Goal: Task Accomplishment & Management: Use online tool/utility

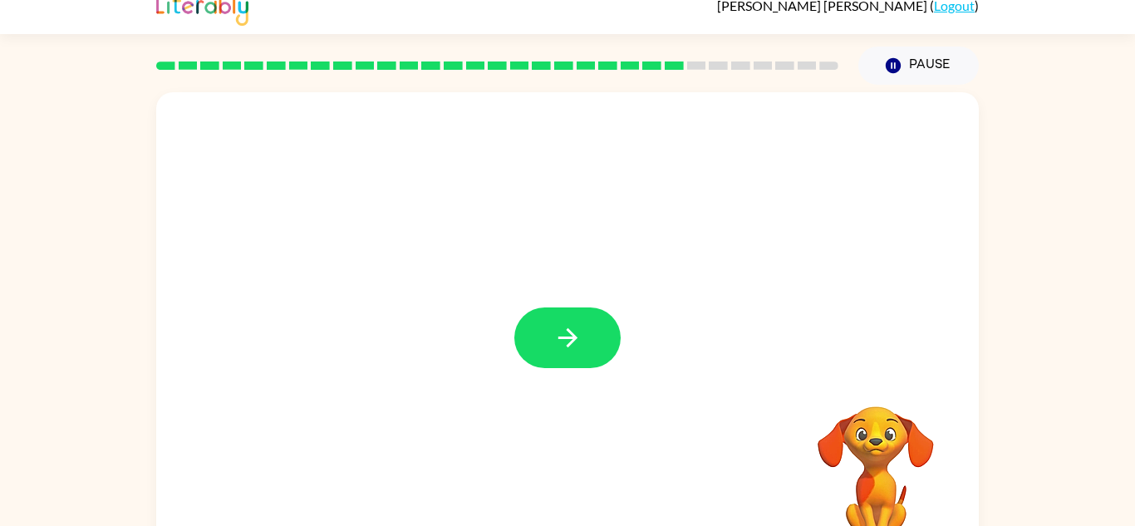
scroll to position [23, 0]
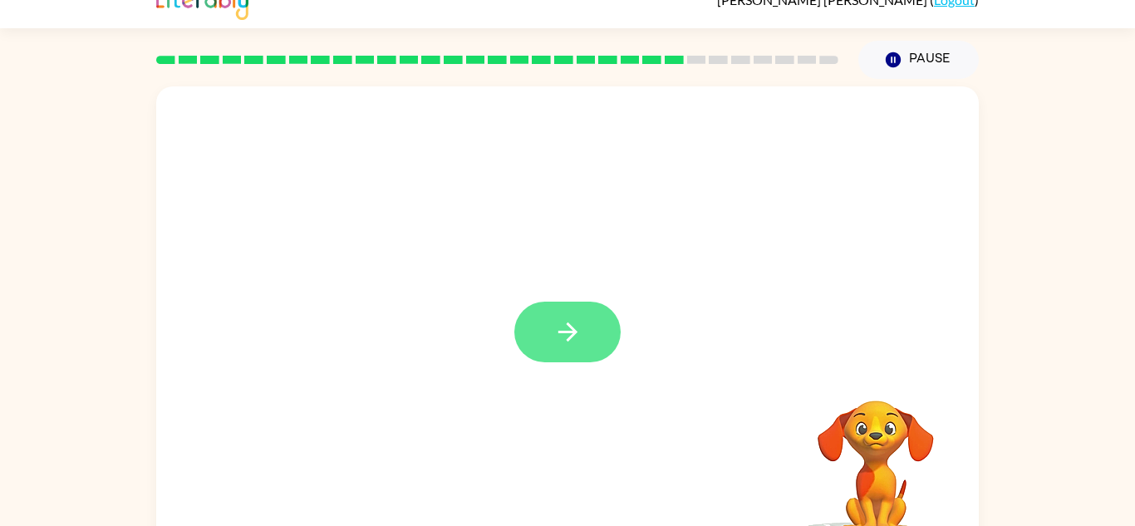
click at [584, 341] on button "button" at bounding box center [567, 332] width 106 height 61
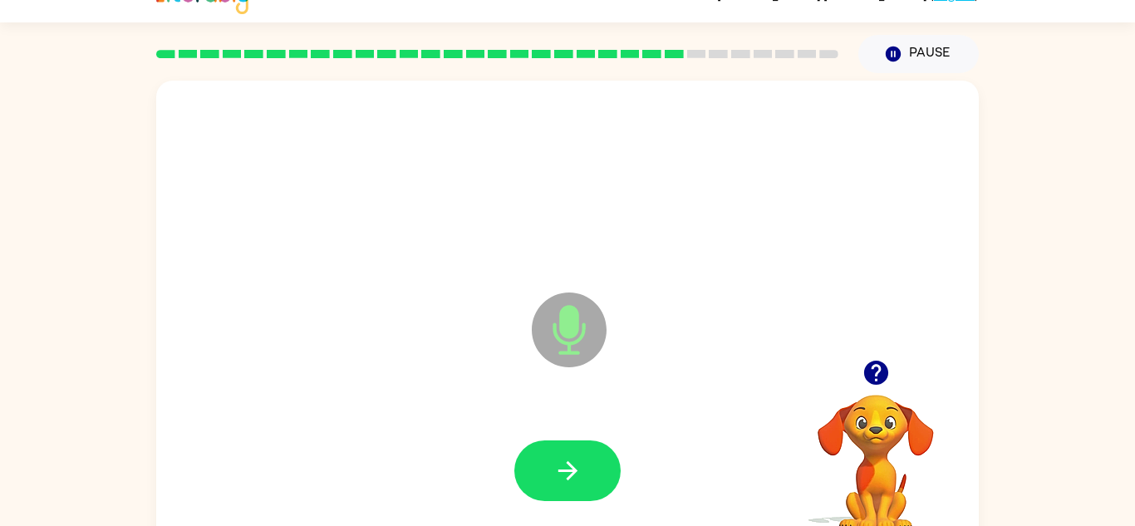
scroll to position [58, 0]
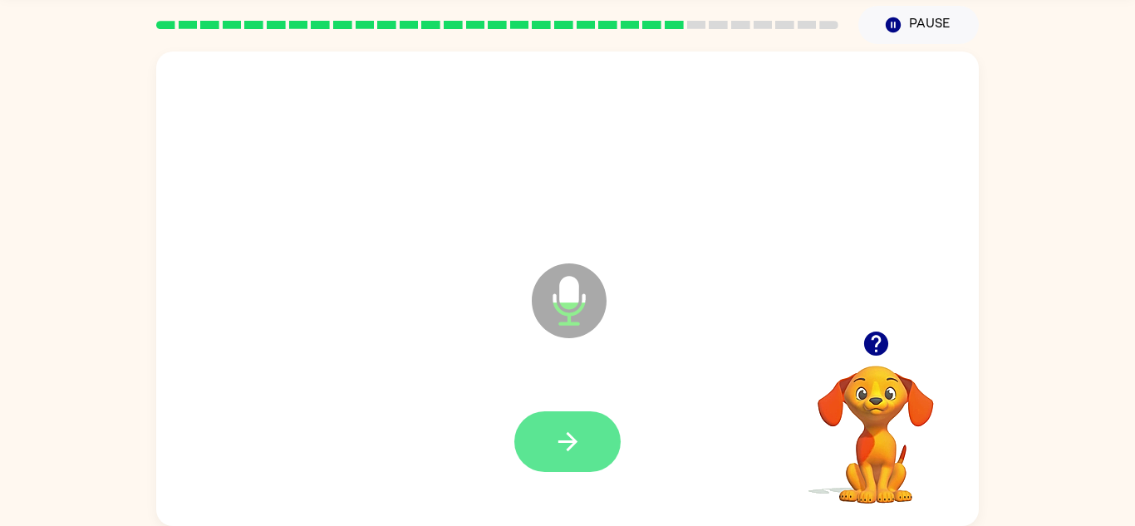
click at [601, 444] on button "button" at bounding box center [567, 441] width 106 height 61
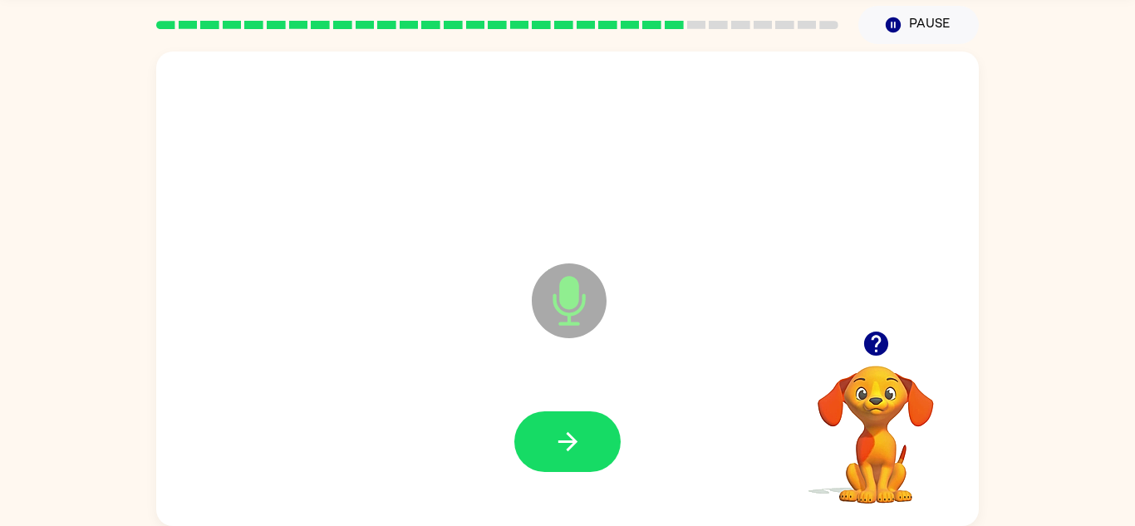
click at [880, 339] on icon "button" at bounding box center [875, 343] width 29 height 29
click at [888, 415] on video "Your browser must support playing .mp4 files to use Literably. Please try using…" at bounding box center [875, 423] width 166 height 166
click at [586, 345] on icon "Microphone The Microphone is here when it is your turn to talk" at bounding box center [651, 321] width 249 height 125
click at [580, 330] on icon at bounding box center [569, 300] width 75 height 75
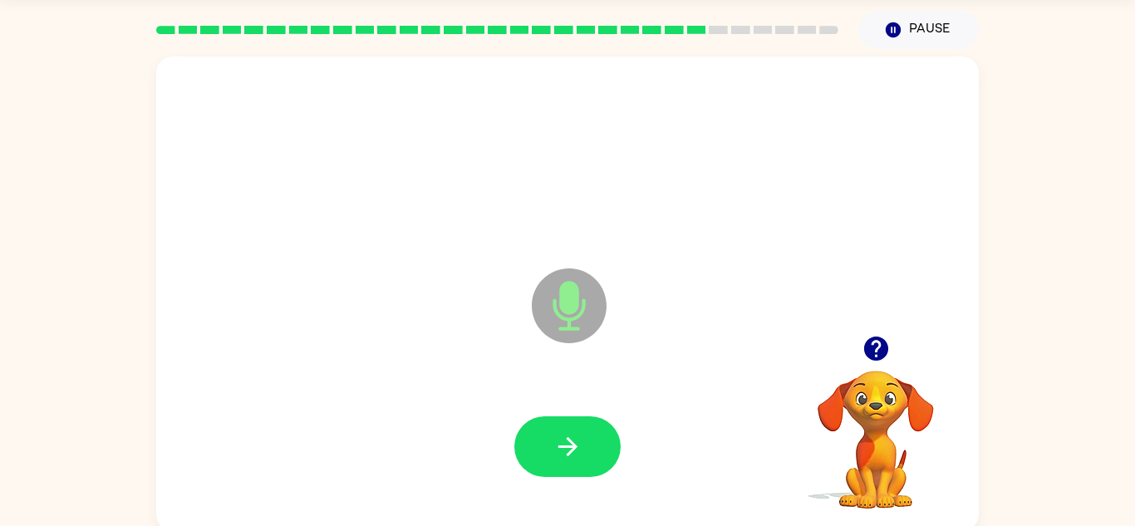
scroll to position [52, 0]
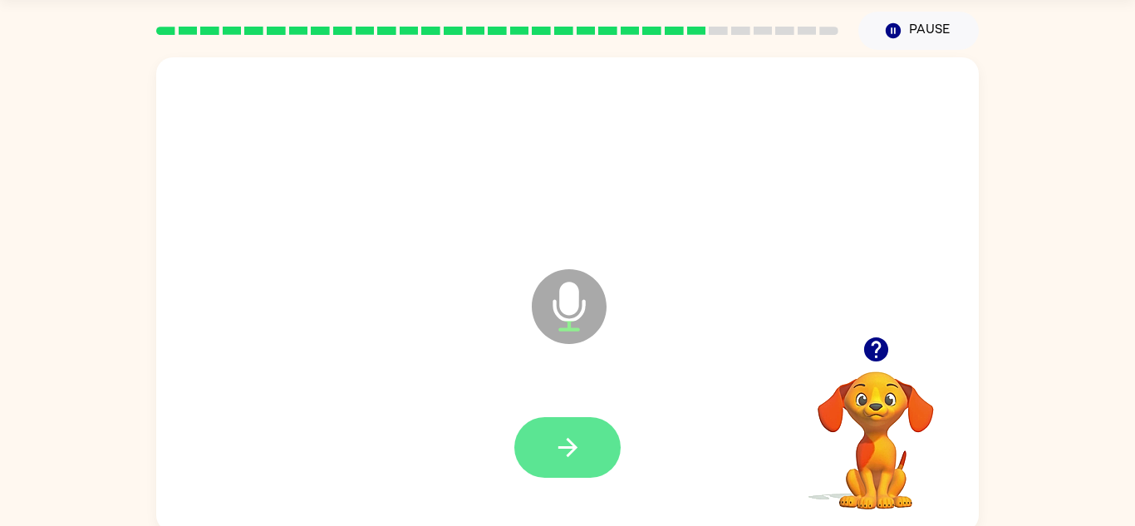
click at [563, 456] on icon "button" at bounding box center [567, 447] width 29 height 29
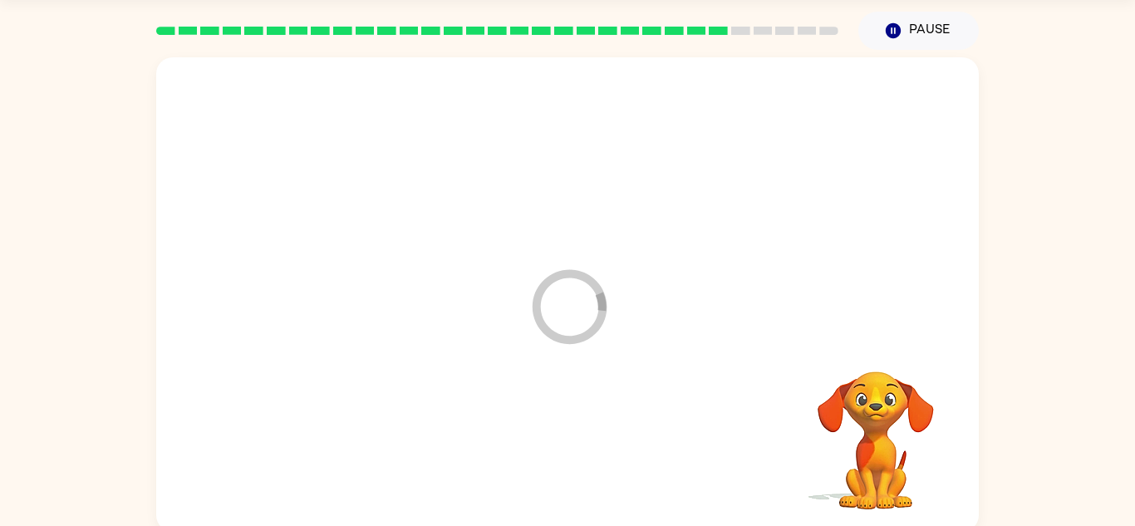
click at [879, 350] on video "Your browser must support playing .mp4 files to use Literably. Please try using…" at bounding box center [875, 429] width 166 height 166
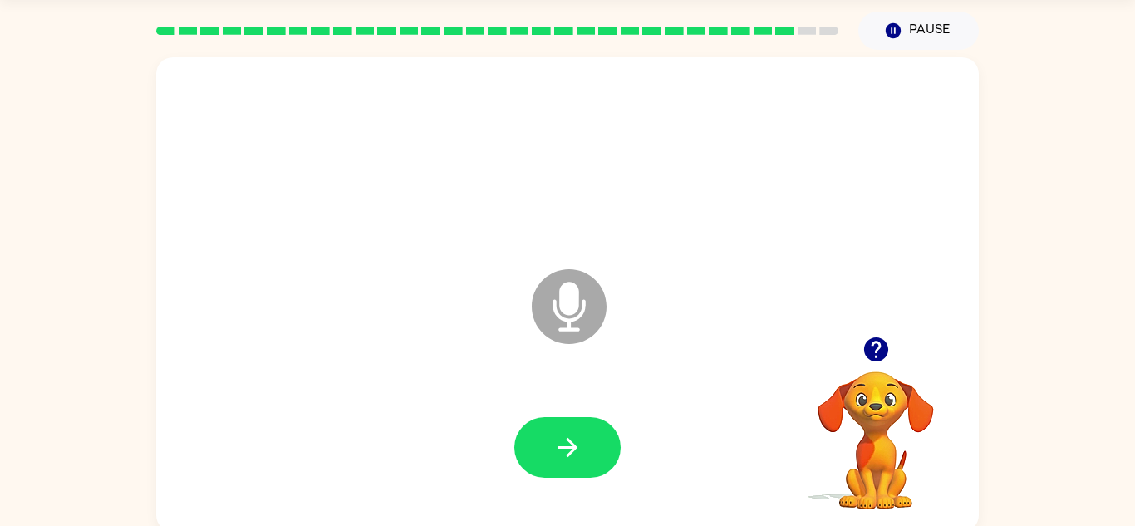
click at [884, 329] on button "button" at bounding box center [876, 349] width 42 height 42
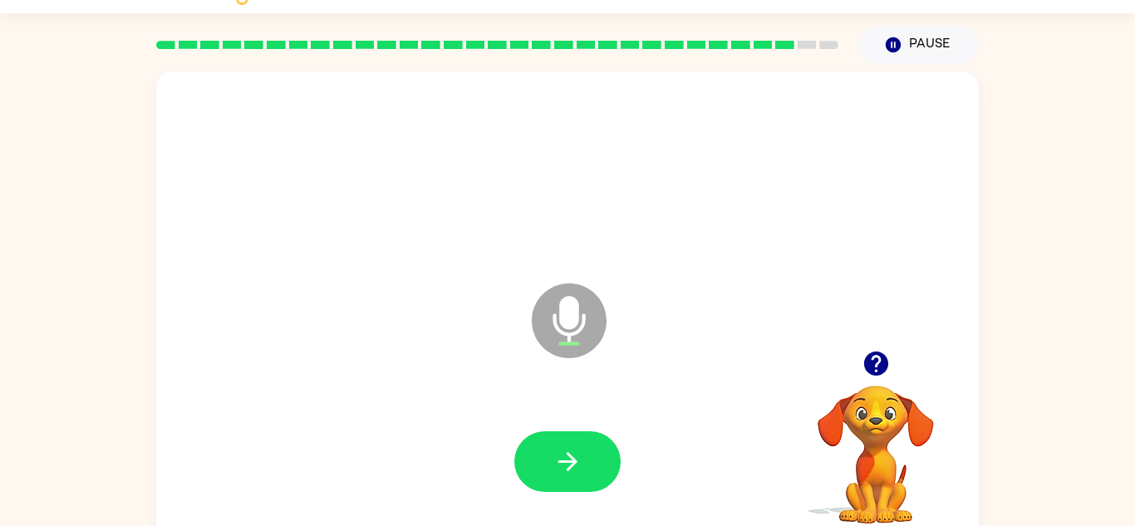
scroll to position [0, 0]
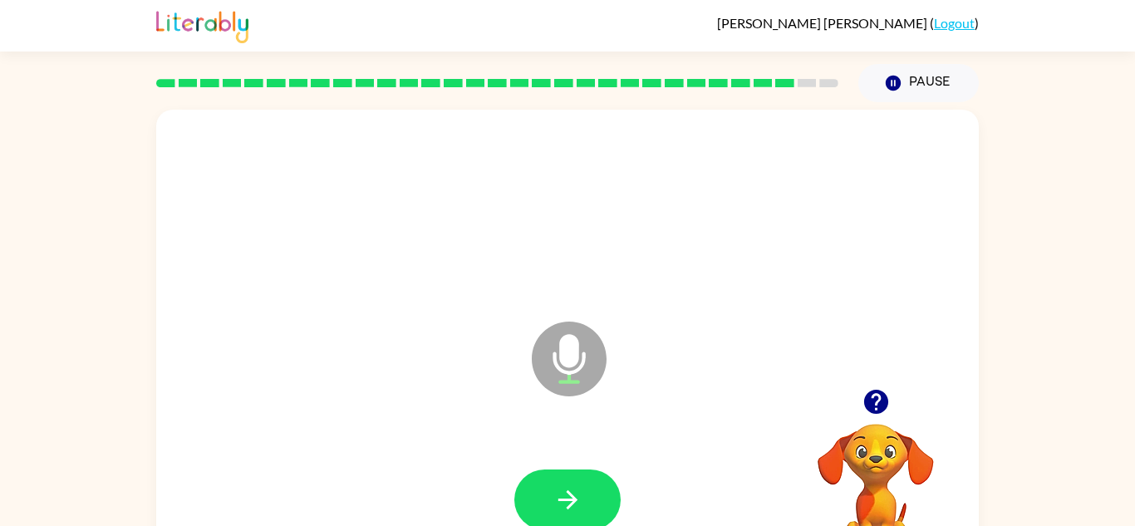
click at [855, 375] on div "Microphone The Microphone is here when it is your turn to talk" at bounding box center [567, 347] width 822 height 474
click at [891, 370] on div "Microphone The Microphone is here when it is your turn to talk" at bounding box center [567, 347] width 822 height 474
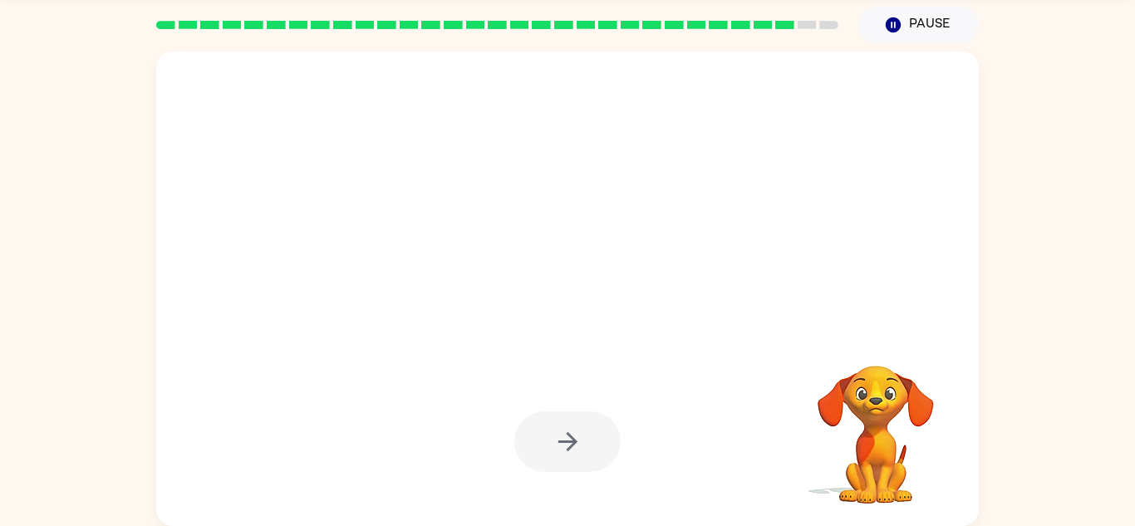
scroll to position [56, 0]
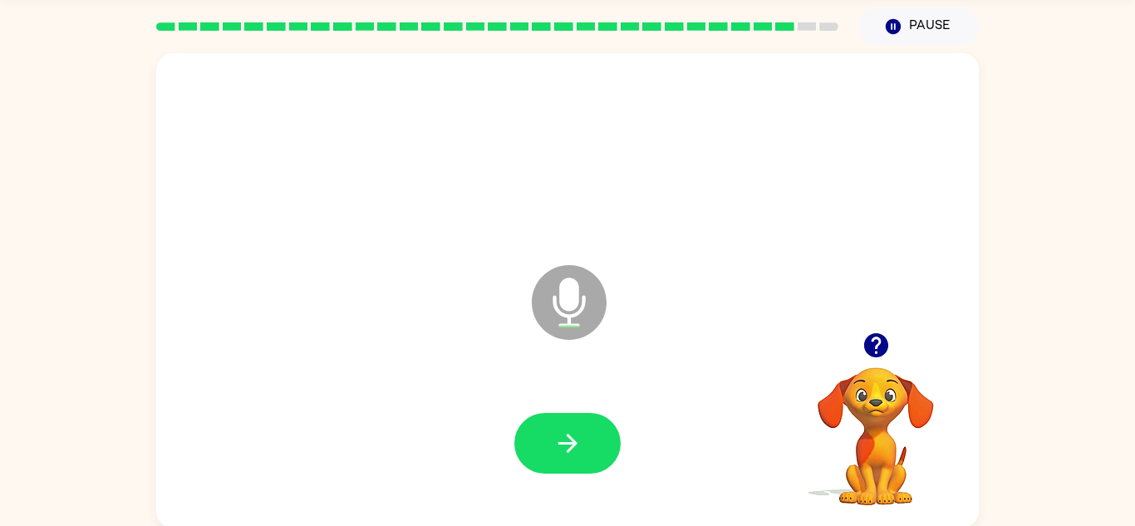
click at [869, 390] on video "Your browser must support playing .mp4 files to use Literably. Please try using…" at bounding box center [875, 424] width 166 height 166
click at [881, 327] on button "button" at bounding box center [876, 345] width 42 height 42
click at [556, 446] on icon "button" at bounding box center [567, 443] width 29 height 29
click at [595, 283] on icon at bounding box center [569, 302] width 75 height 75
click at [588, 327] on icon at bounding box center [569, 302] width 75 height 75
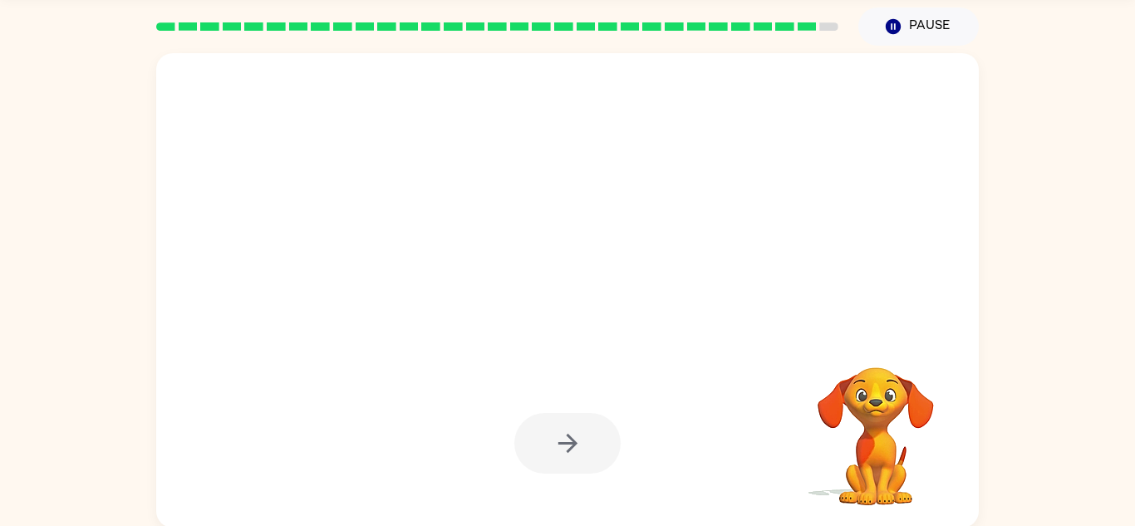
click at [561, 444] on div at bounding box center [567, 443] width 106 height 61
click at [576, 448] on div at bounding box center [567, 443] width 106 height 61
click at [580, 453] on div at bounding box center [567, 443] width 106 height 61
click at [576, 443] on div at bounding box center [567, 443] width 106 height 61
click at [563, 454] on div at bounding box center [567, 443] width 106 height 61
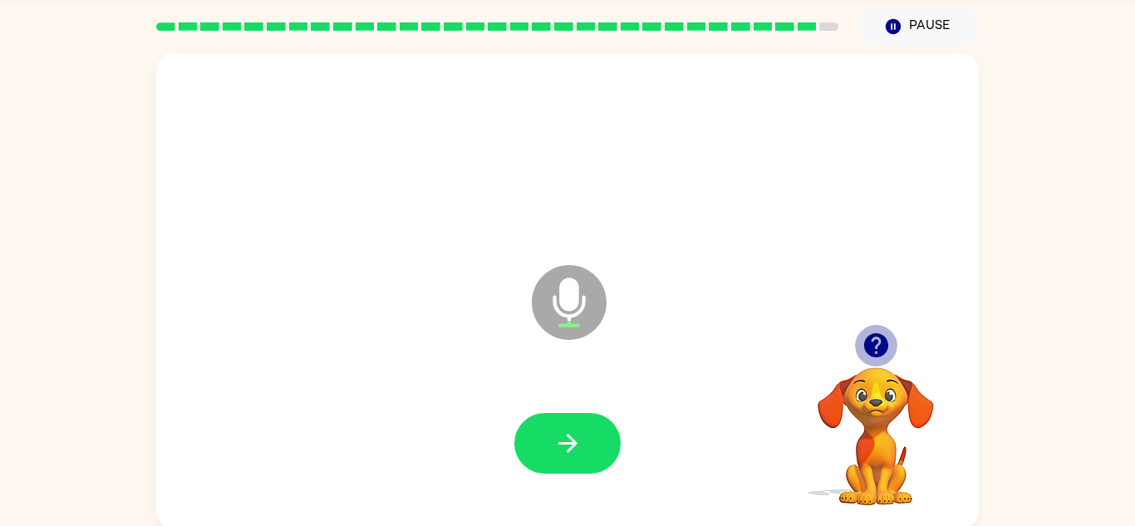
click at [871, 356] on icon "button" at bounding box center [875, 345] width 24 height 24
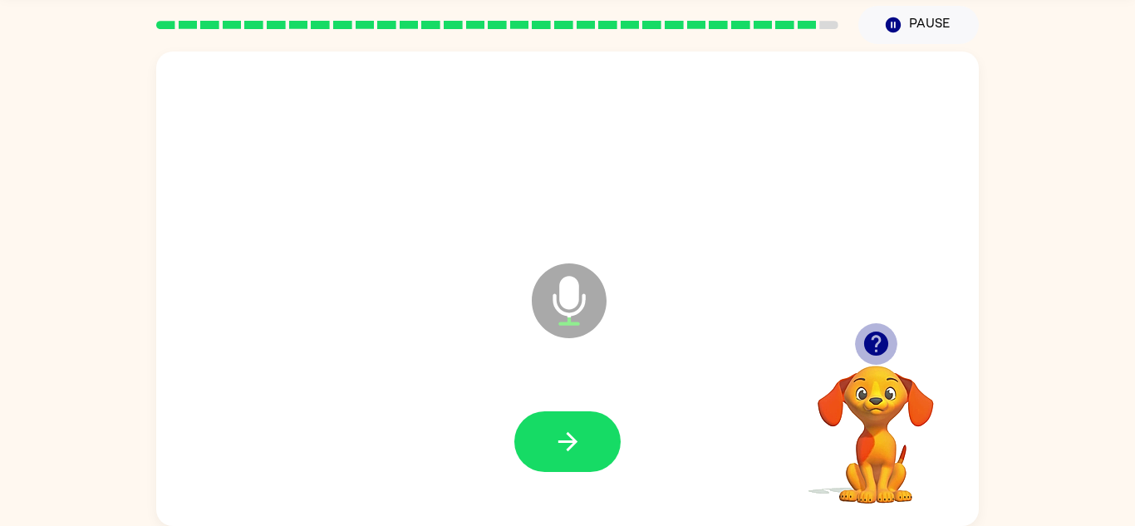
click at [876, 329] on icon "button" at bounding box center [875, 343] width 29 height 29
click at [863, 355] on icon "button" at bounding box center [875, 343] width 29 height 29
click at [865, 354] on video "Your browser must support playing .mp4 files to use Literably. Please try using…" at bounding box center [875, 423] width 166 height 166
click at [870, 360] on video "Your browser must support playing .mp4 files to use Literably. Please try using…" at bounding box center [875, 423] width 166 height 166
click at [856, 376] on video "Your browser must support playing .mp4 files to use Literably. Please try using…" at bounding box center [875, 423] width 166 height 166
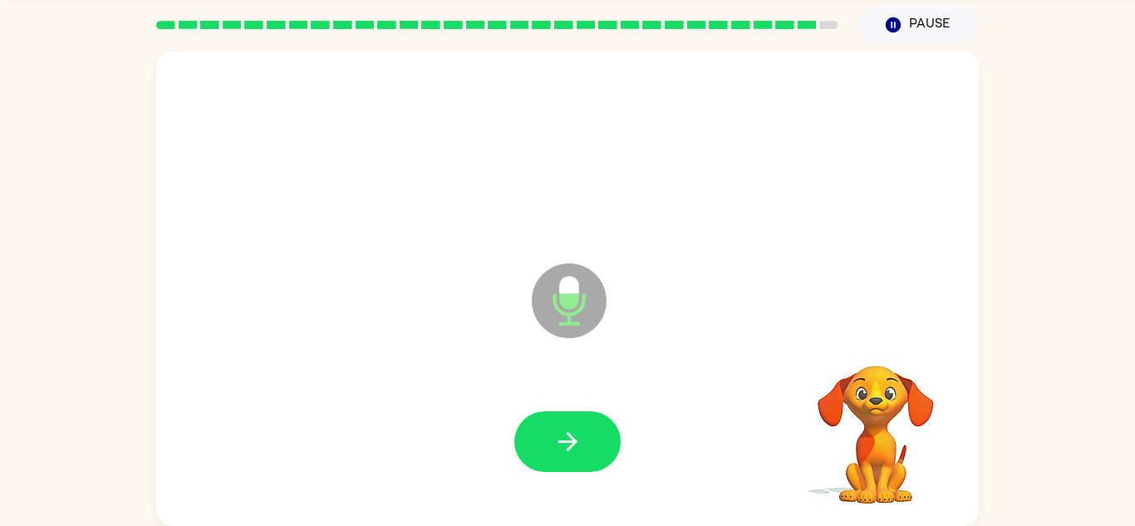
click at [880, 379] on video "Your browser must support playing .mp4 files to use Literably. Please try using…" at bounding box center [875, 423] width 166 height 166
click at [881, 378] on video "Your browser must support playing .mp4 files to use Literably. Please try using…" at bounding box center [875, 423] width 166 height 166
click at [875, 357] on video "Your browser must support playing .mp4 files to use Literably. Please try using…" at bounding box center [875, 423] width 166 height 166
click at [875, 355] on video "Your browser must support playing .mp4 files to use Literably. Please try using…" at bounding box center [875, 423] width 166 height 166
click at [869, 341] on video "Your browser must support playing .mp4 files to use Literably. Please try using…" at bounding box center [875, 423] width 166 height 166
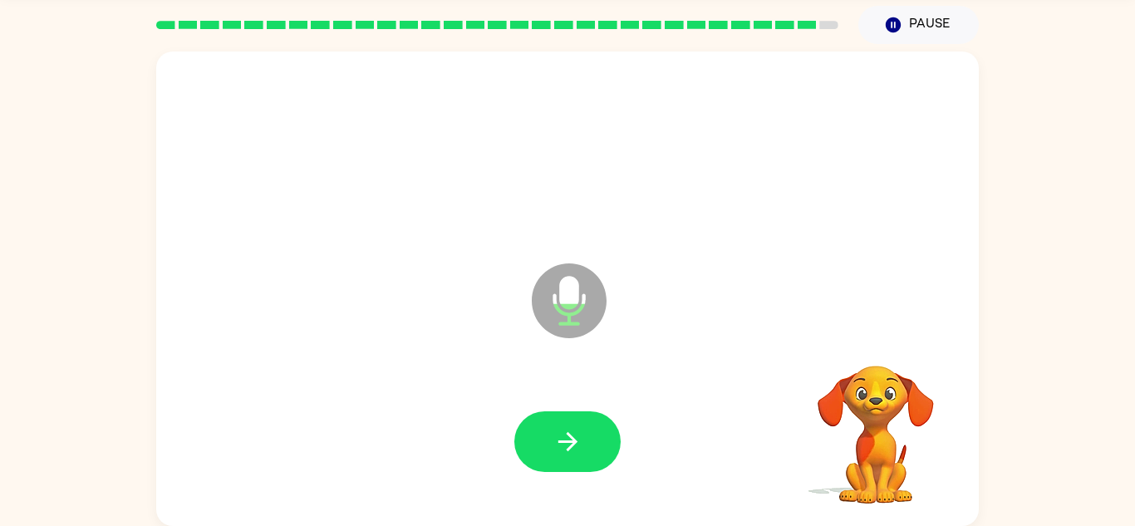
click at [866, 327] on div "Microphone The Microphone is here when it is your turn to talk" at bounding box center [567, 288] width 822 height 474
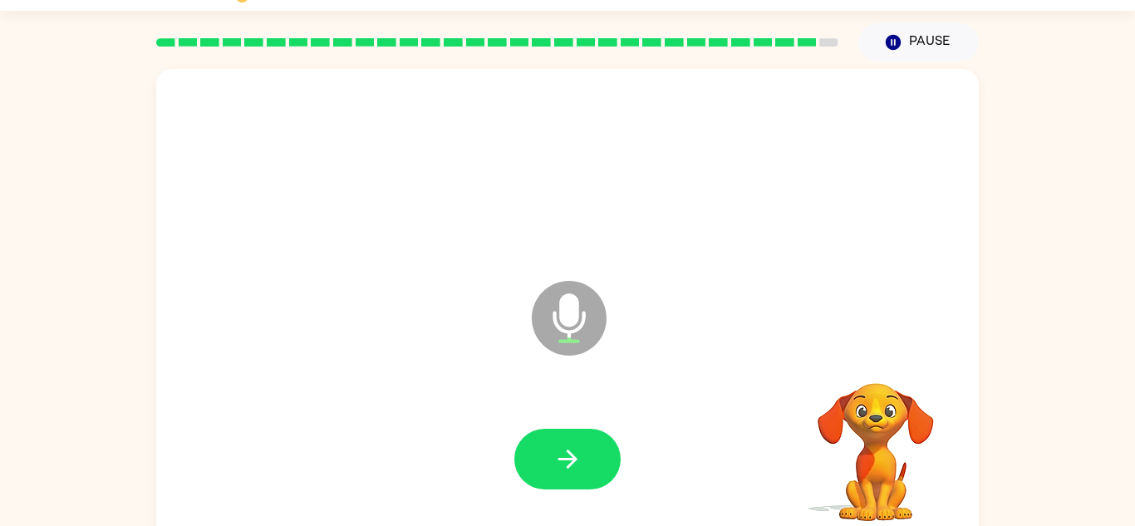
scroll to position [40, 0]
click at [875, 328] on div "Microphone The Microphone is here when it is your turn to talk" at bounding box center [567, 307] width 822 height 474
click at [831, 358] on video "Your browser must support playing .mp4 files to use Literably. Please try using…" at bounding box center [875, 441] width 166 height 166
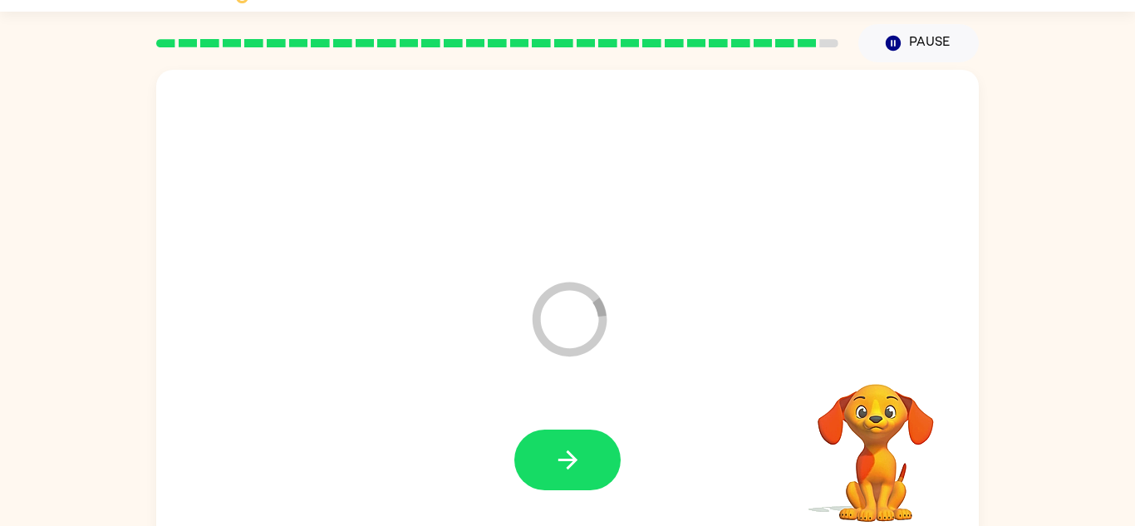
scroll to position [28, 0]
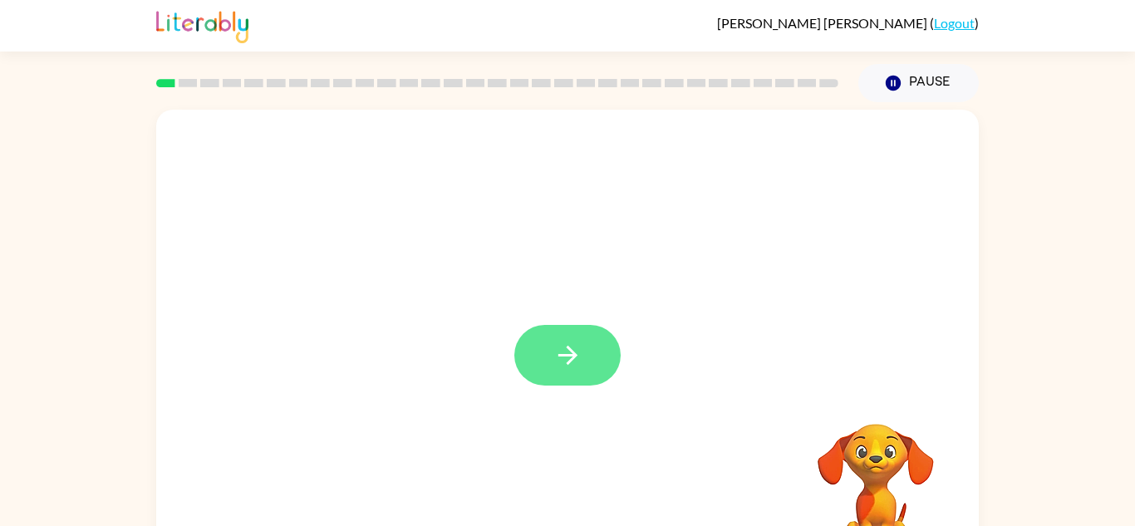
click at [563, 358] on icon "button" at bounding box center [567, 355] width 29 height 29
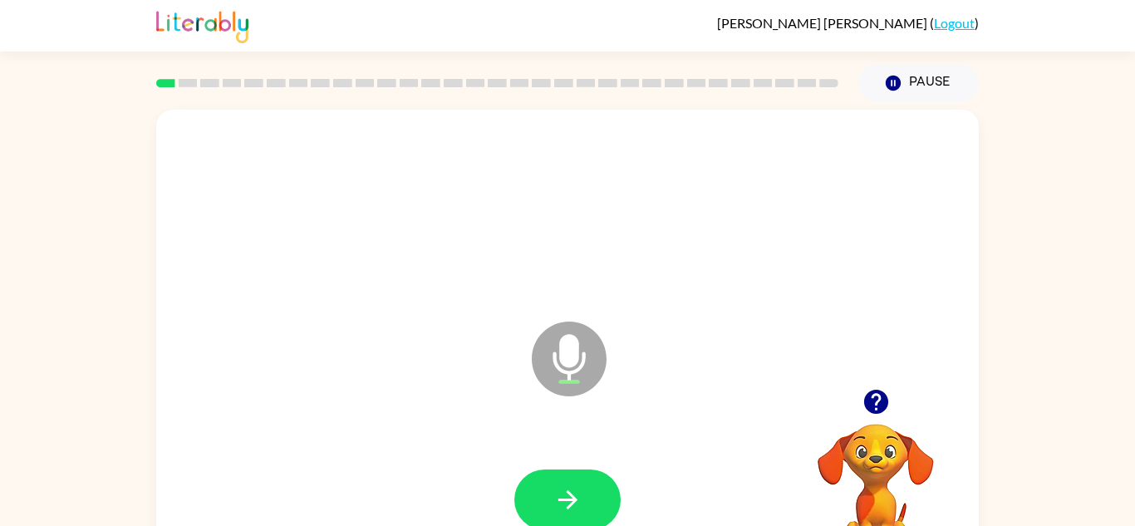
click at [880, 389] on icon "button" at bounding box center [875, 401] width 29 height 29
click at [882, 400] on icon "button" at bounding box center [875, 402] width 24 height 24
click at [874, 408] on icon "button" at bounding box center [875, 402] width 24 height 24
click at [886, 402] on icon "button" at bounding box center [875, 402] width 24 height 24
click at [583, 375] on icon at bounding box center [569, 358] width 75 height 75
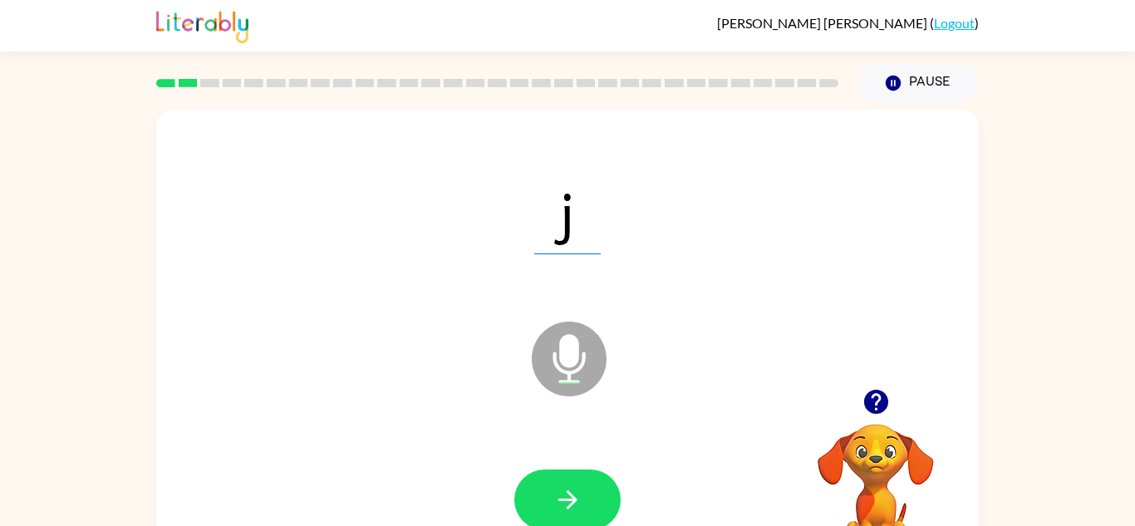
click at [846, 405] on div at bounding box center [875, 401] width 166 height 42
click at [896, 391] on div at bounding box center [875, 401] width 166 height 42
click at [875, 405] on icon "button" at bounding box center [875, 401] width 29 height 29
click at [566, 203] on span "T" at bounding box center [568, 211] width 84 height 86
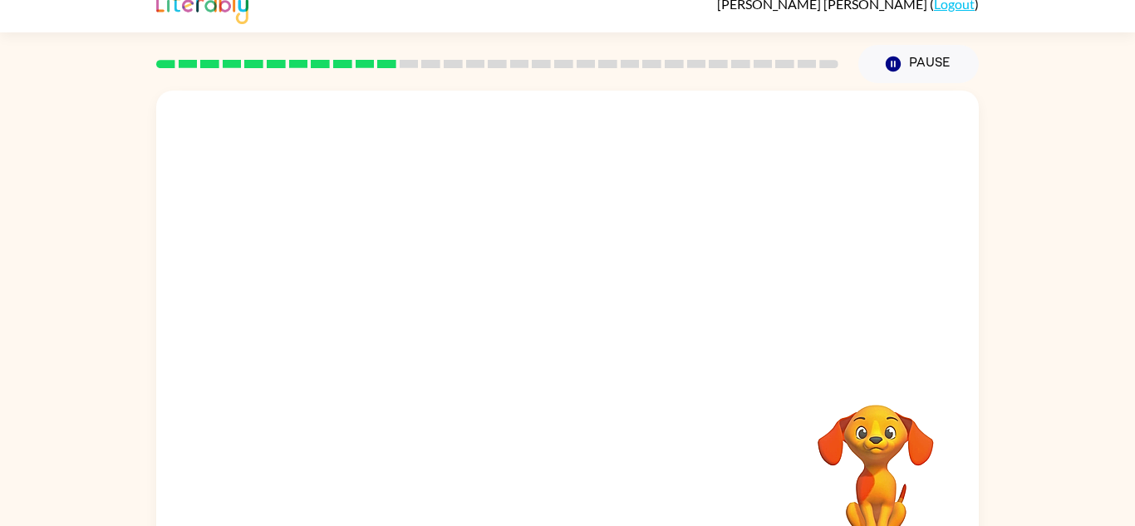
scroll to position [22, 0]
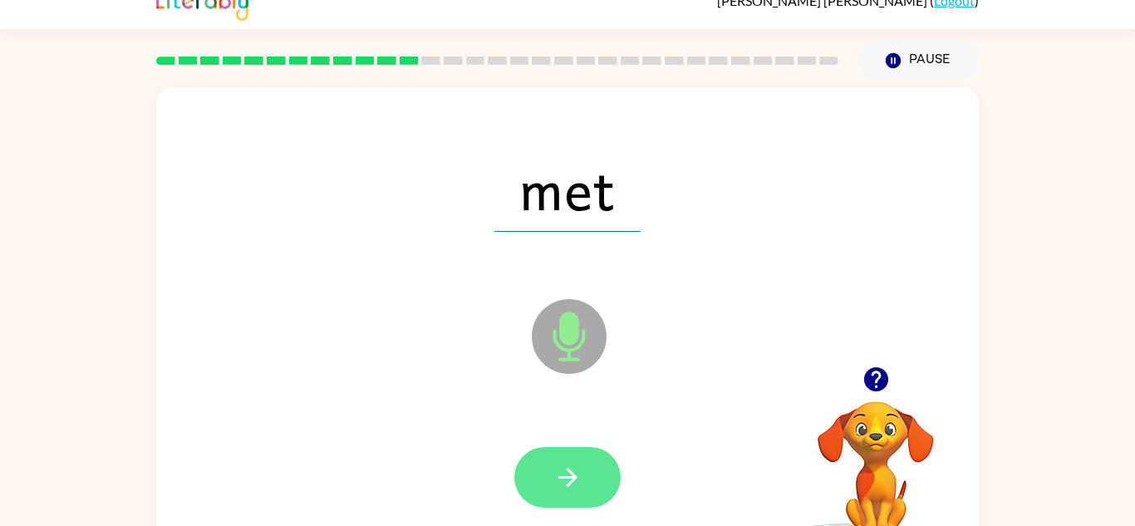
click at [576, 473] on icon "button" at bounding box center [567, 477] width 29 height 29
click at [554, 472] on icon "button" at bounding box center [567, 477] width 29 height 29
click at [576, 472] on icon "button" at bounding box center [567, 477] width 29 height 29
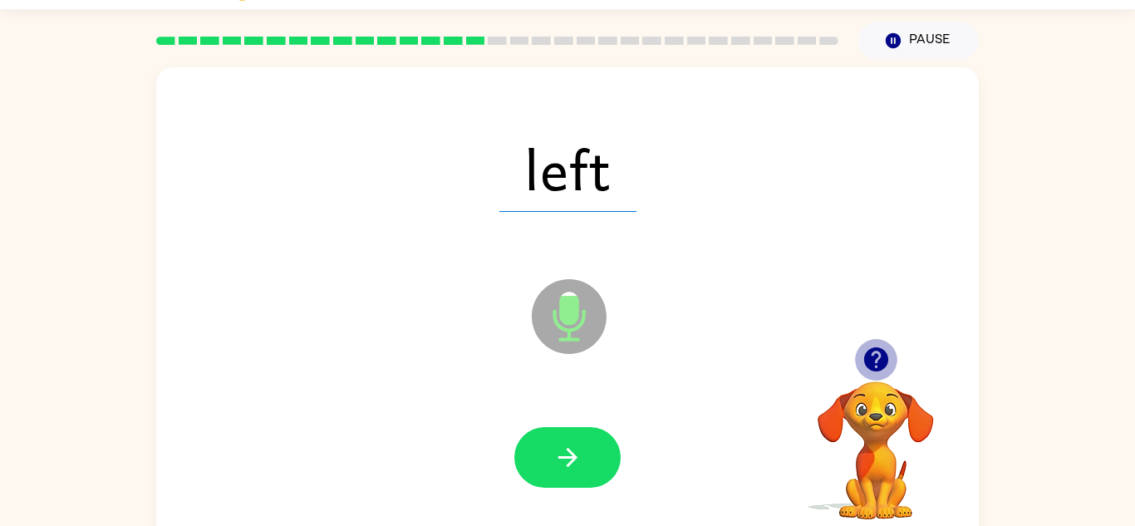
scroll to position [48, 0]
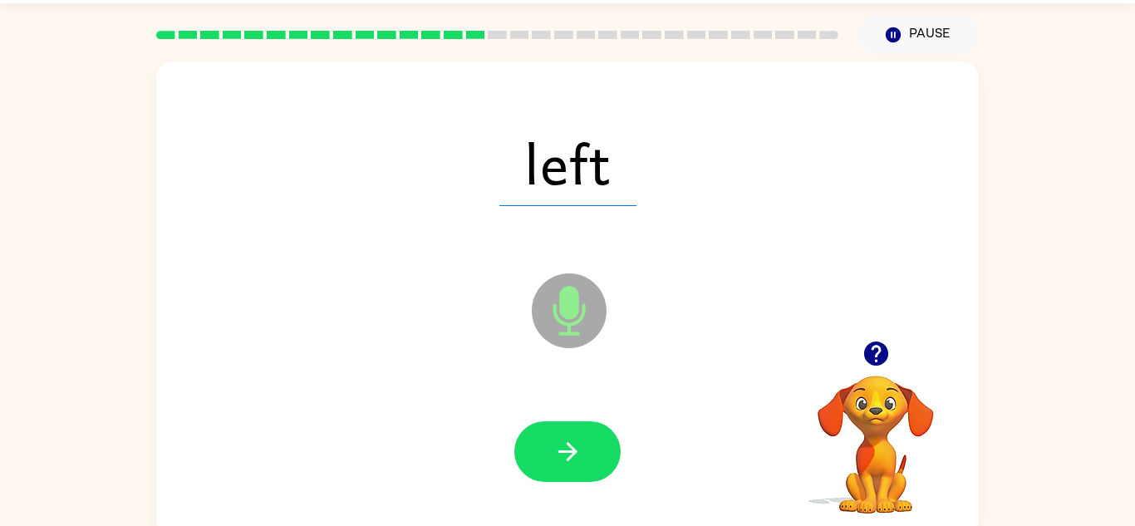
click at [886, 338] on button "button" at bounding box center [876, 353] width 42 height 42
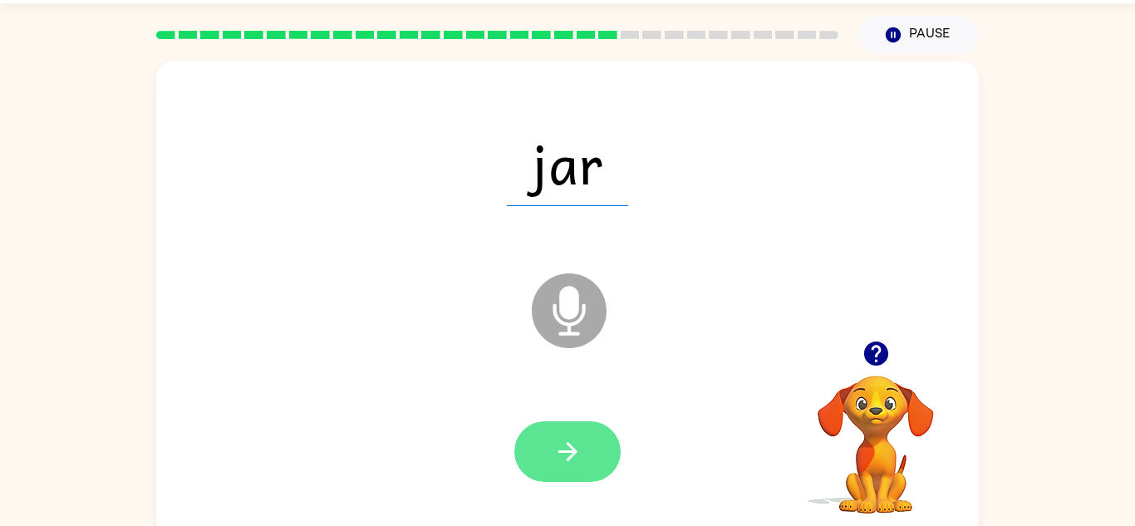
click at [557, 434] on button "button" at bounding box center [567, 451] width 106 height 61
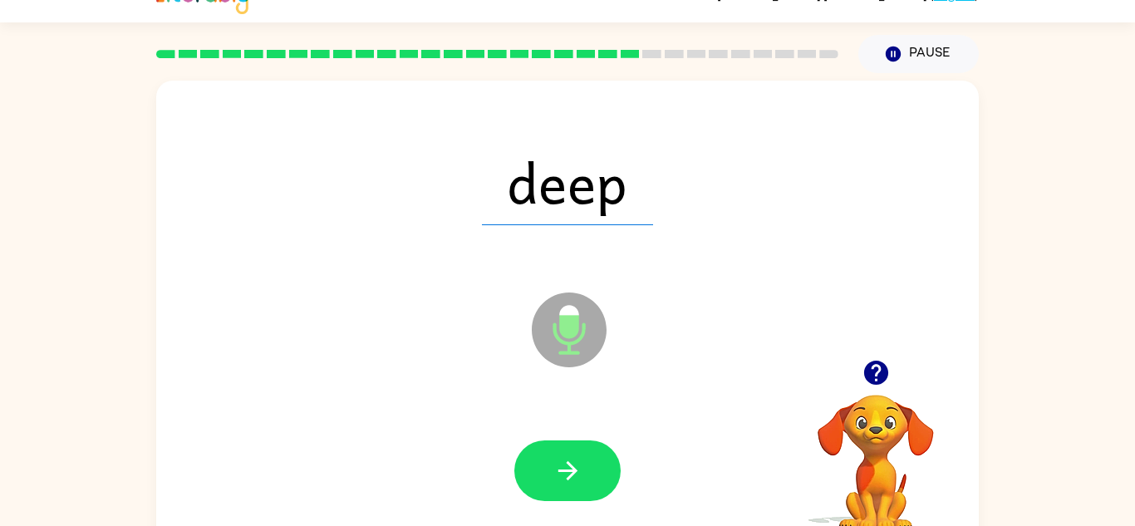
scroll to position [28, 0]
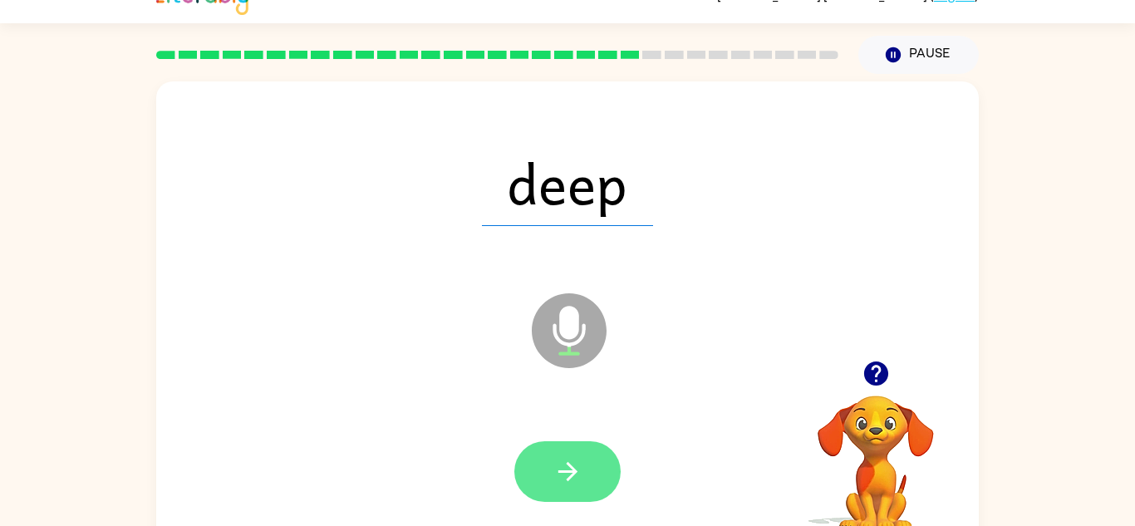
click at [576, 477] on icon "button" at bounding box center [567, 471] width 29 height 29
